Goal: Task Accomplishment & Management: Use online tool/utility

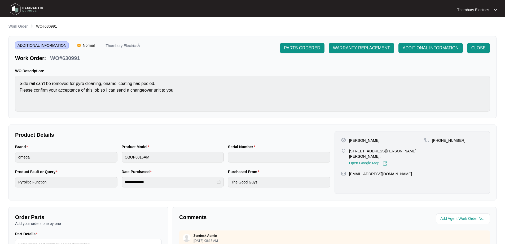
scroll to position [221, 0]
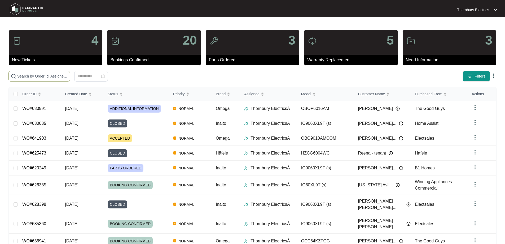
click at [44, 76] on input "text" at bounding box center [42, 76] width 50 height 6
type input "634241"
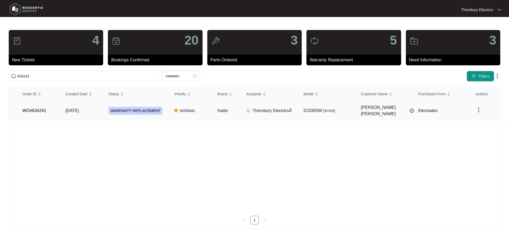
click at [250, 112] on td "Thornbury ElectricsÂ" at bounding box center [270, 110] width 57 height 19
click at [350, 109] on td "ICG905W (s+co)" at bounding box center [327, 110] width 57 height 19
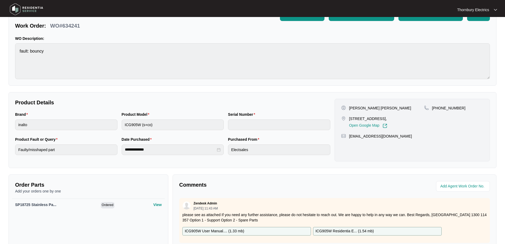
scroll to position [106, 0]
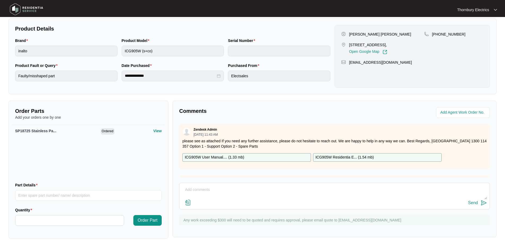
click at [212, 191] on textarea at bounding box center [334, 192] width 305 height 14
click at [188, 189] on textarea "Sced [DATE]" at bounding box center [334, 192] width 305 height 14
type textarea "Sched [DATE]"
click at [473, 205] on div "Send" at bounding box center [473, 202] width 10 height 5
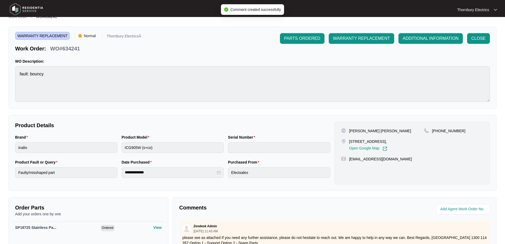
scroll to position [0, 0]
